Goal: Task Accomplishment & Management: Manage account settings

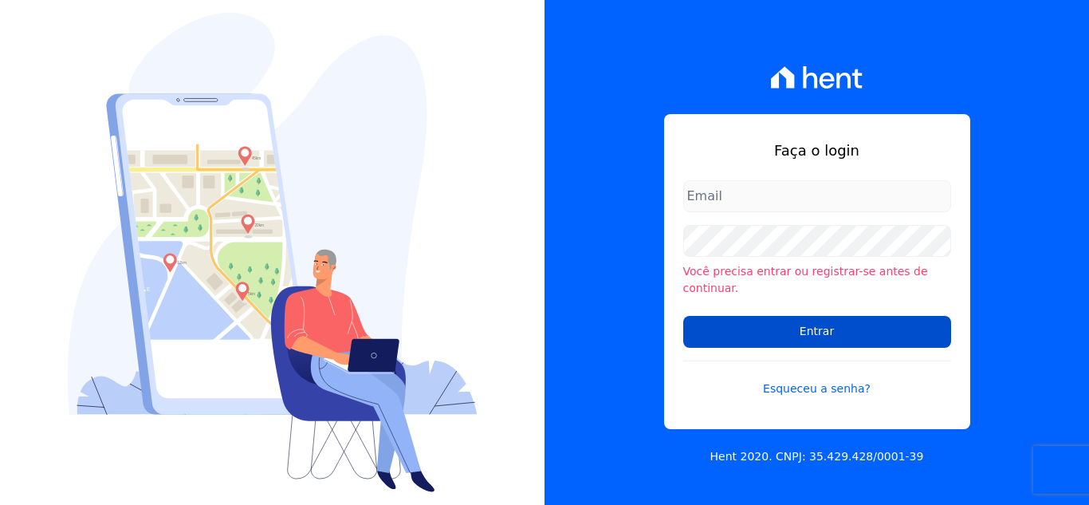
type input "[PERSON_NAME][EMAIL_ADDRESS][DOMAIN_NAME]"
click at [817, 332] on input "Entrar" at bounding box center [817, 332] width 268 height 32
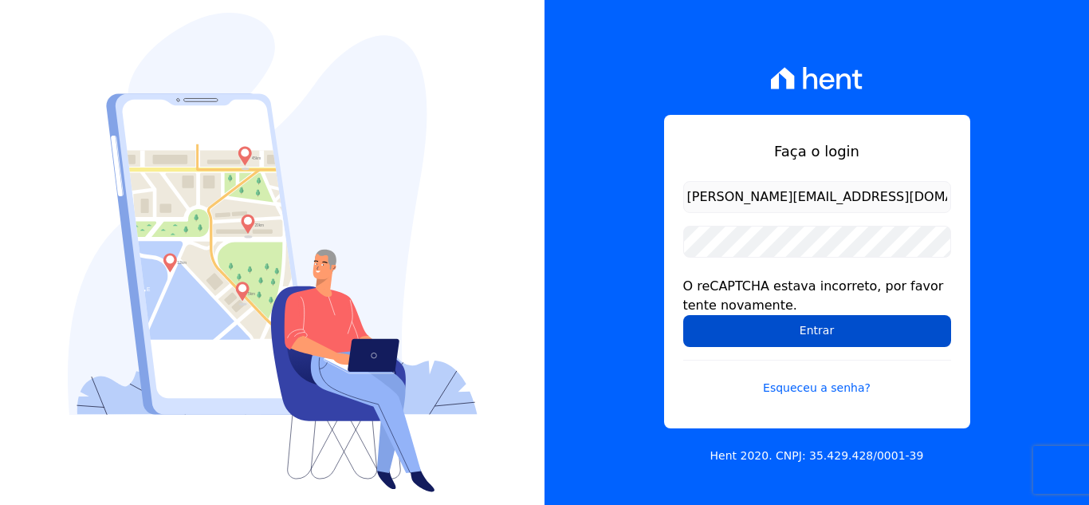
click at [859, 334] on input "Entrar" at bounding box center [817, 331] width 268 height 32
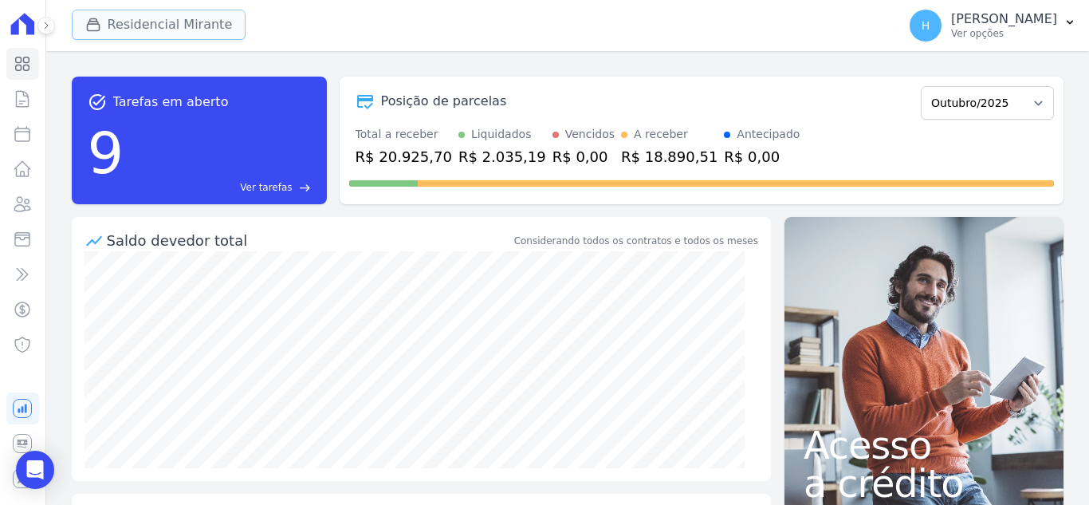
click at [115, 30] on button "Residencial Mirante" at bounding box center [159, 25] width 175 height 30
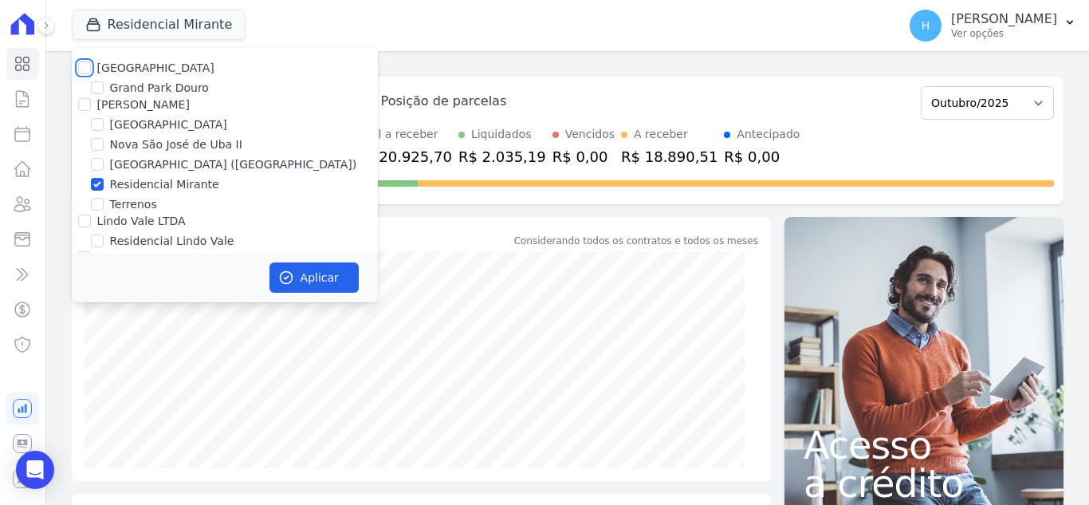
click at [79, 73] on input "[GEOGRAPHIC_DATA]" at bounding box center [84, 67] width 13 height 13
checkbox input "true"
click at [85, 68] on input "[GEOGRAPHIC_DATA]" at bounding box center [84, 67] width 13 height 13
checkbox input "false"
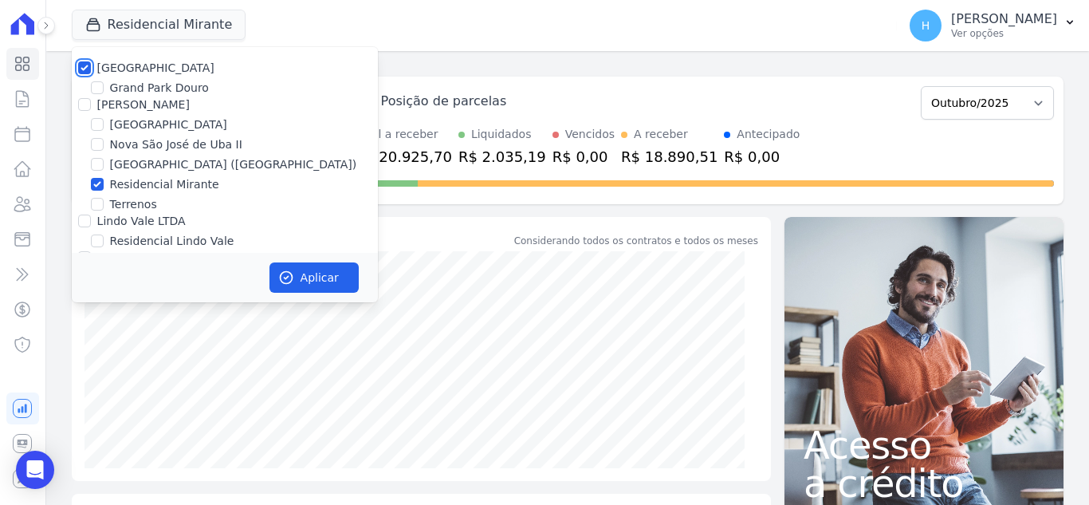
checkbox input "false"
click at [98, 183] on input "Residencial Mirante" at bounding box center [97, 184] width 13 height 13
checkbox input "false"
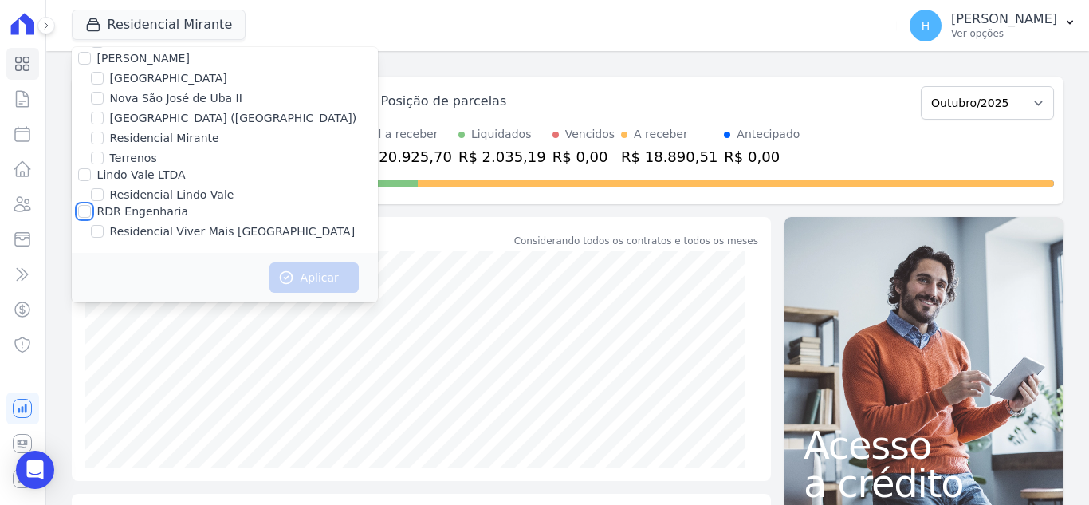
click at [89, 214] on input "RDR Engenharia" at bounding box center [84, 211] width 13 height 13
checkbox input "true"
click at [286, 267] on button "Aplicar" at bounding box center [313, 277] width 89 height 30
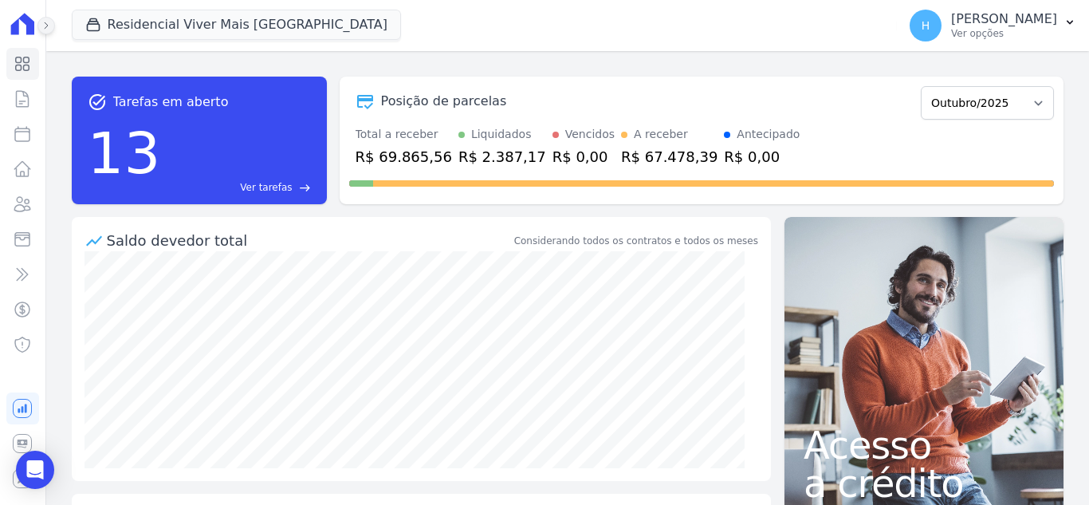
click at [52, 30] on button at bounding box center [46, 26] width 18 height 18
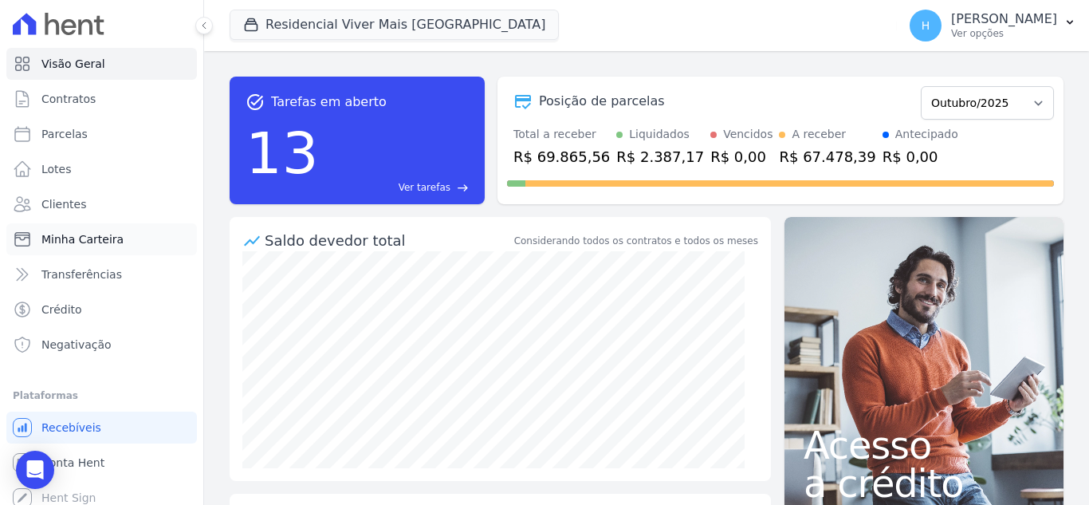
click at [84, 234] on span "Minha Carteira" at bounding box center [82, 239] width 82 height 16
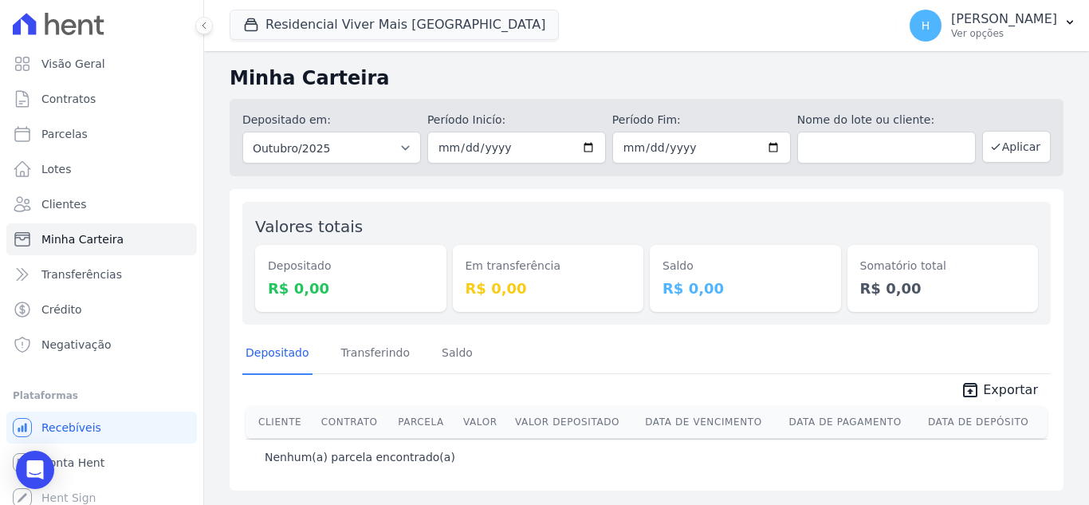
click at [561, 222] on div "Em transferência R$ 0,00" at bounding box center [548, 262] width 191 height 97
click at [598, 140] on input "2025-10-01" at bounding box center [516, 148] width 179 height 32
click at [592, 144] on input "2025-10-01" at bounding box center [516, 148] width 179 height 32
type input "[DATE]"
click at [777, 149] on input "2025-10-31" at bounding box center [701, 148] width 179 height 32
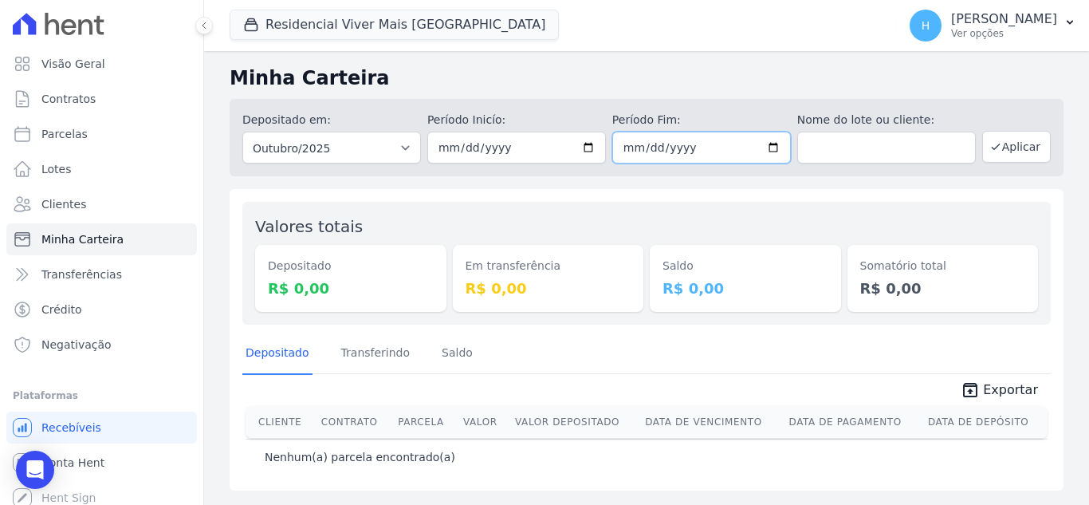
type input "[DATE]"
click at [850, 229] on div "Somatório total R$ 0,00" at bounding box center [943, 262] width 191 height 97
click at [1005, 148] on button "Aplicar" at bounding box center [1016, 147] width 69 height 32
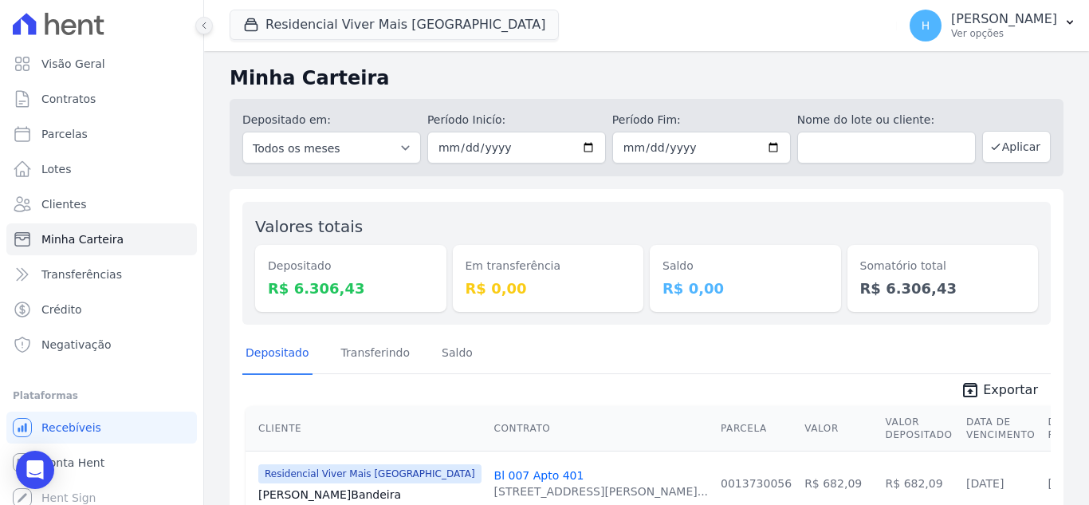
click at [207, 25] on icon at bounding box center [204, 26] width 10 height 10
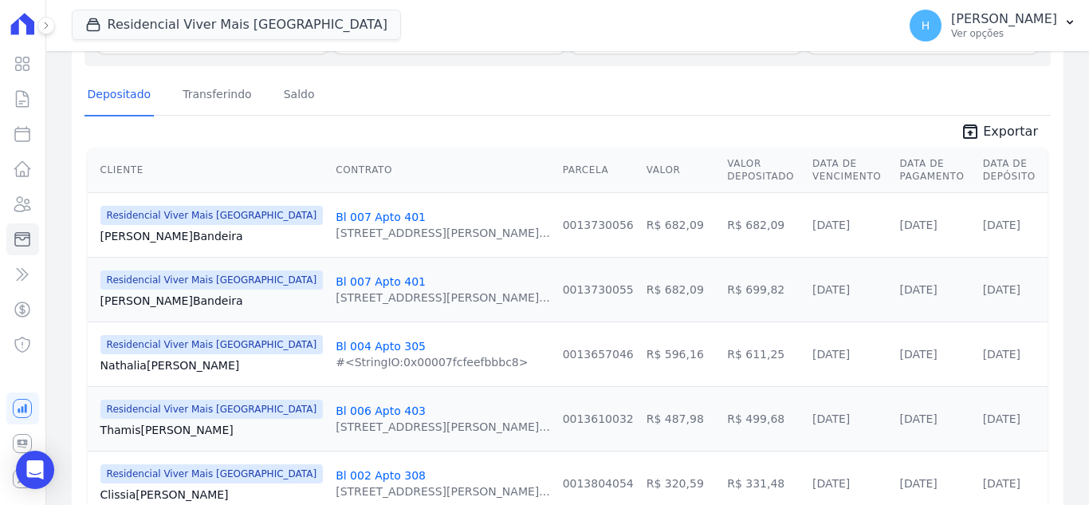
scroll to position [19, 0]
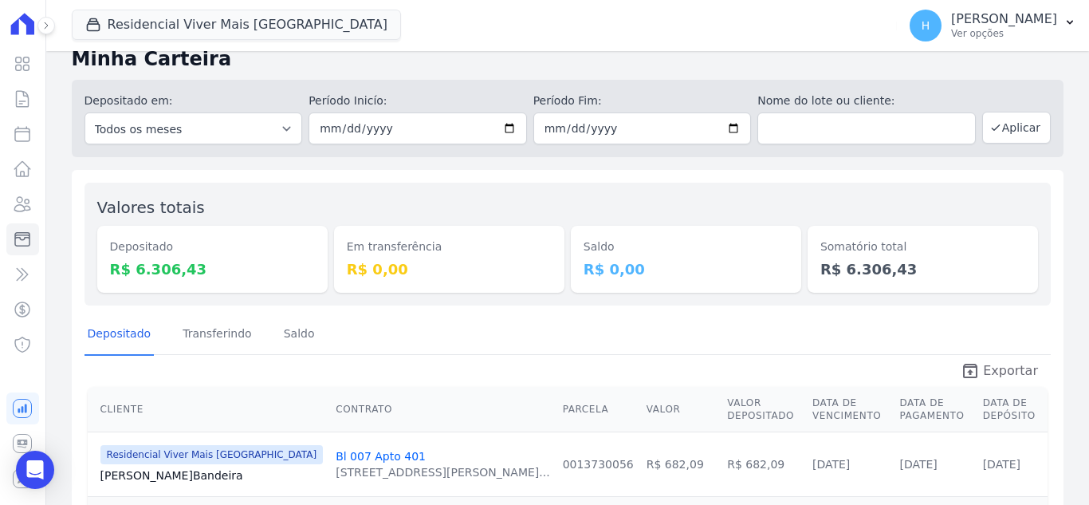
click at [996, 371] on span "Exportar" at bounding box center [1010, 370] width 55 height 19
